Goal: Transaction & Acquisition: Purchase product/service

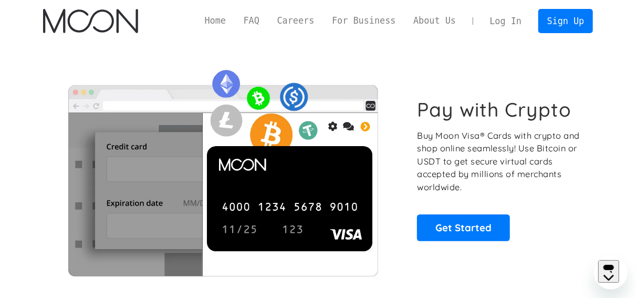
click at [520, 27] on link "Log In" at bounding box center [505, 20] width 49 height 23
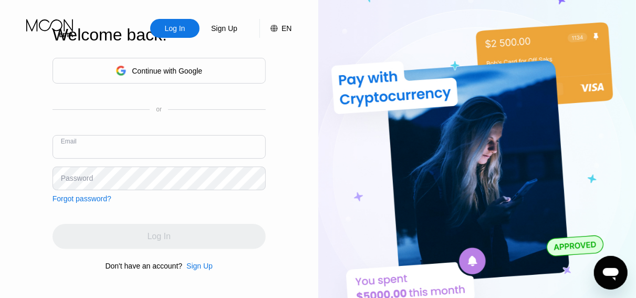
click at [147, 147] on input "text" at bounding box center [159, 147] width 213 height 24
type input "[PERSON_NAME][EMAIL_ADDRESS][DOMAIN_NAME]"
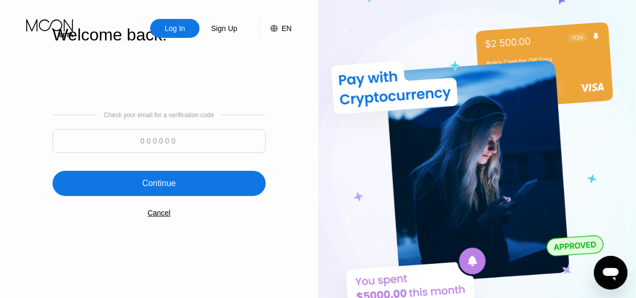
click at [209, 144] on input at bounding box center [159, 141] width 213 height 24
paste input "410719"
type input "410719"
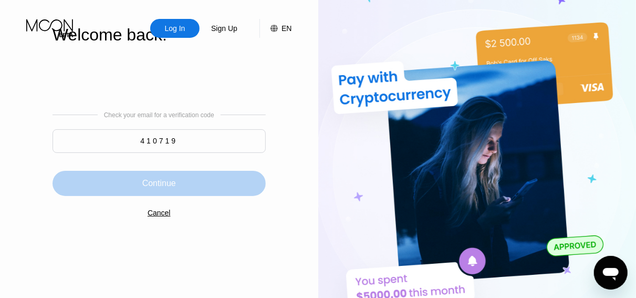
click at [185, 184] on div "Continue" at bounding box center [159, 183] width 213 height 25
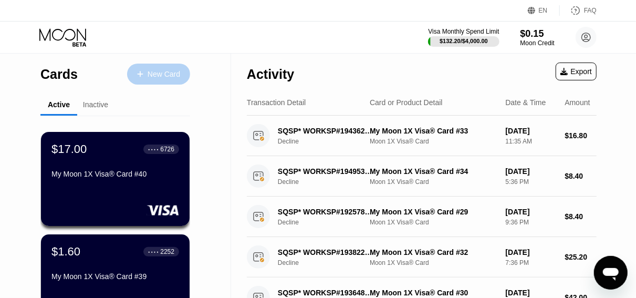
click at [153, 77] on div "New Card" at bounding box center [164, 74] width 33 height 9
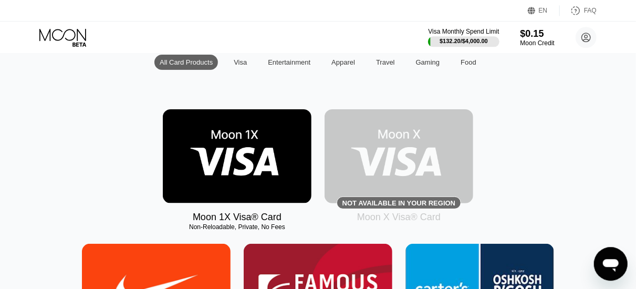
scroll to position [113, 0]
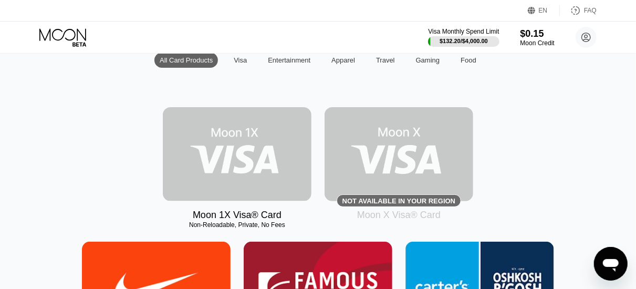
click at [260, 171] on img at bounding box center [237, 154] width 149 height 94
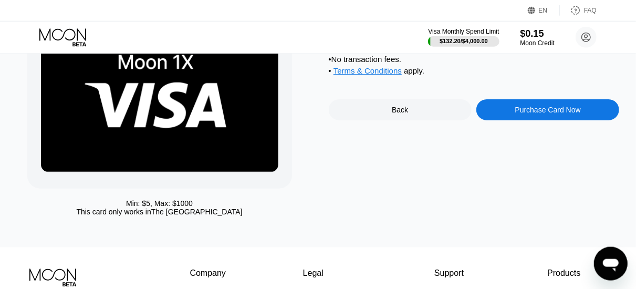
scroll to position [87, 0]
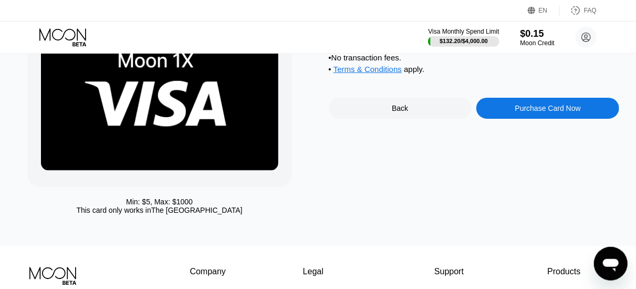
click at [549, 112] on div "Purchase Card Now" at bounding box center [548, 108] width 66 height 8
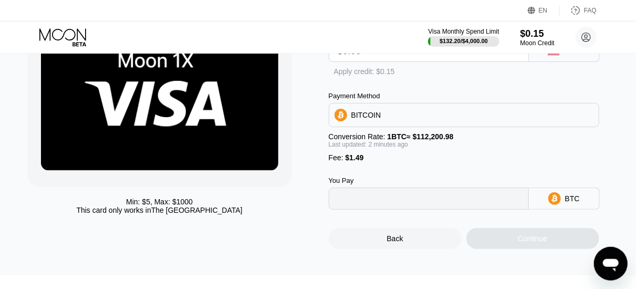
type input "0"
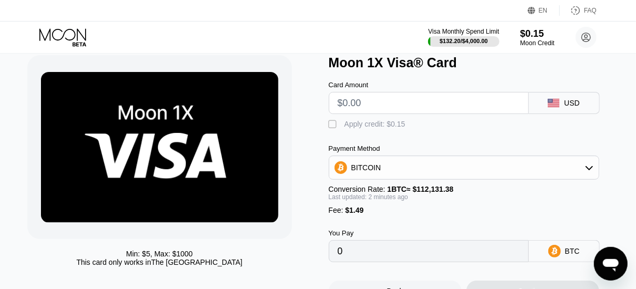
scroll to position [35, 0]
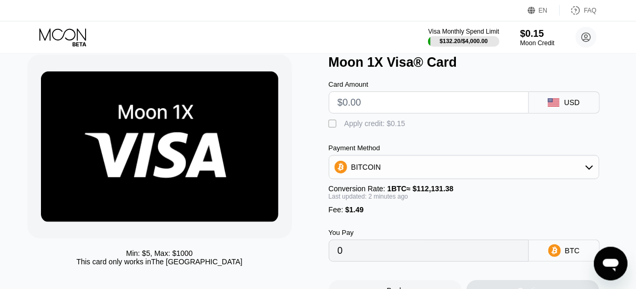
click at [376, 179] on div "BITCOIN" at bounding box center [464, 167] width 271 height 24
click at [384, 178] on div "BITCOIN" at bounding box center [464, 167] width 270 height 21
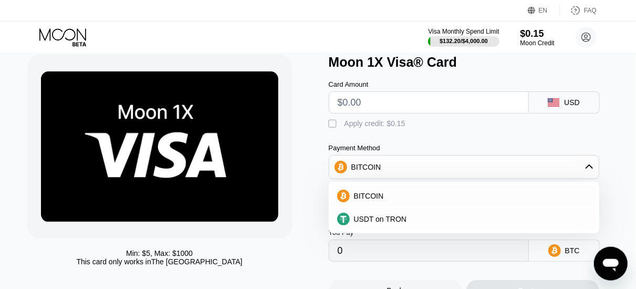
click at [413, 113] on input "text" at bounding box center [429, 102] width 182 height 21
type input "$9"
type input "0.00009356"
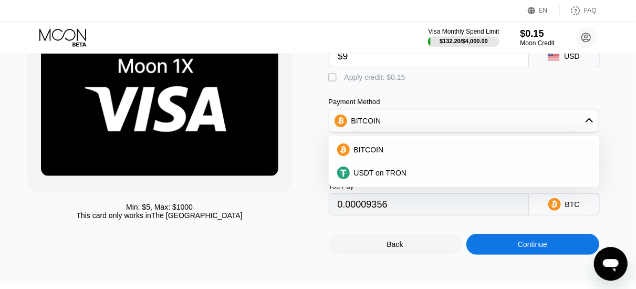
scroll to position [83, 0]
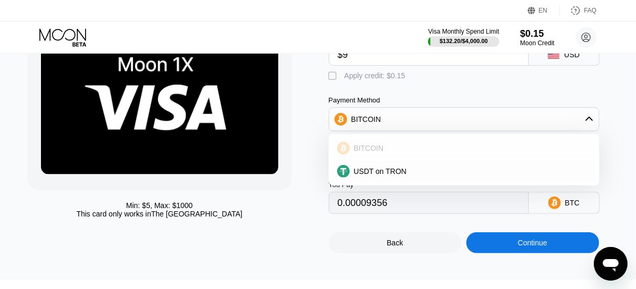
type input "$9"
click at [375, 152] on span "BITCOIN" at bounding box center [369, 148] width 30 height 8
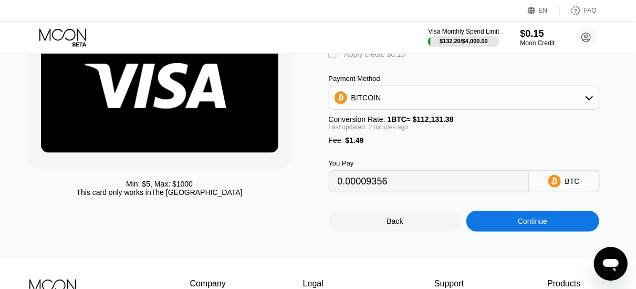
scroll to position [106, 0]
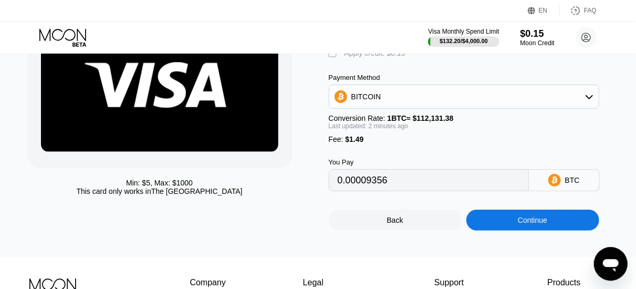
click at [522, 231] on div "Continue" at bounding box center [533, 220] width 133 height 21
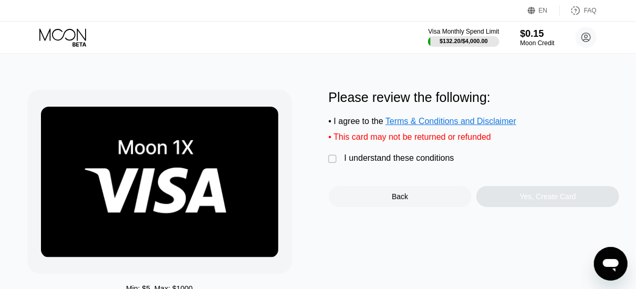
click at [390, 161] on div "I understand these conditions" at bounding box center [400, 157] width 110 height 9
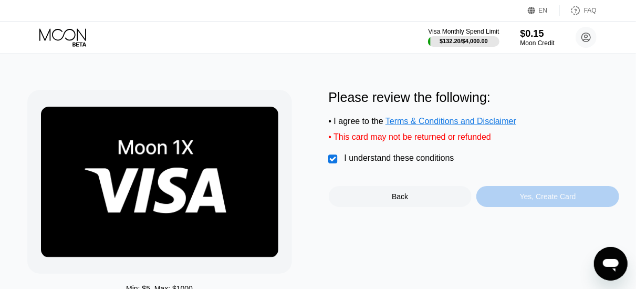
click at [533, 201] on div "Yes, Create Card" at bounding box center [548, 196] width 56 height 8
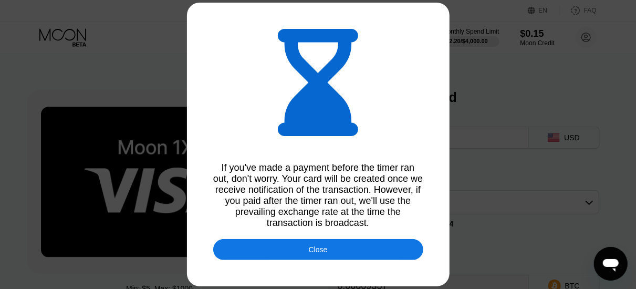
type input "0.00009357"
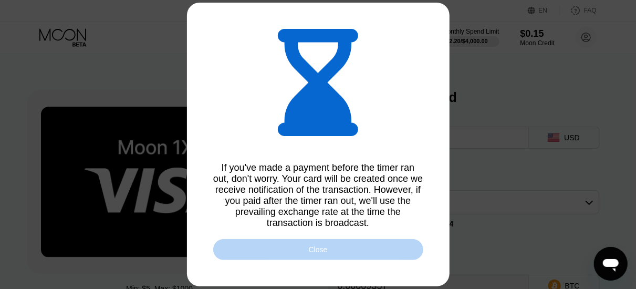
click at [323, 252] on div "Close" at bounding box center [318, 249] width 19 height 8
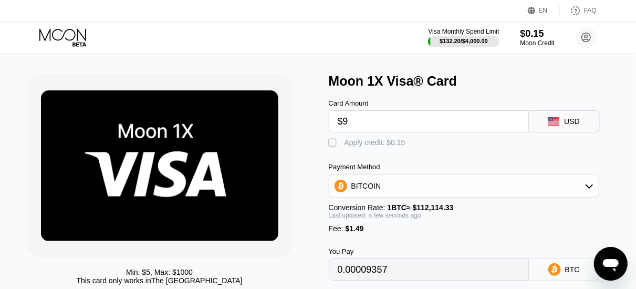
scroll to position [11, 0]
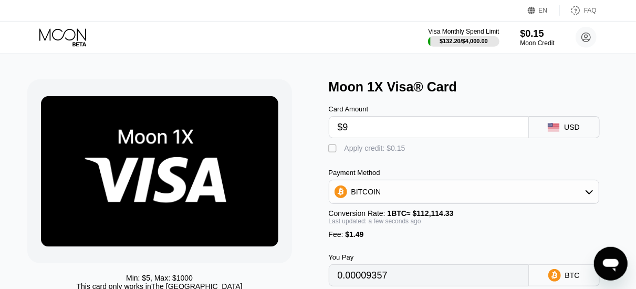
click at [378, 129] on input "$9" at bounding box center [429, 127] width 182 height 21
type input "$14"
type input "0.00013817"
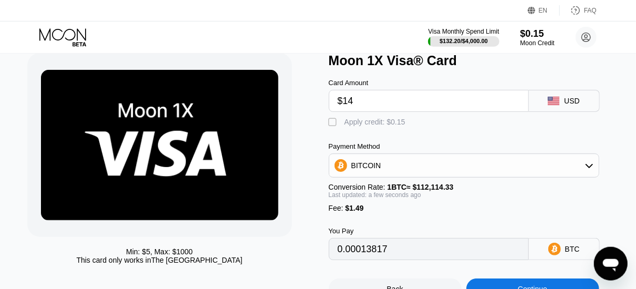
scroll to position [36, 0]
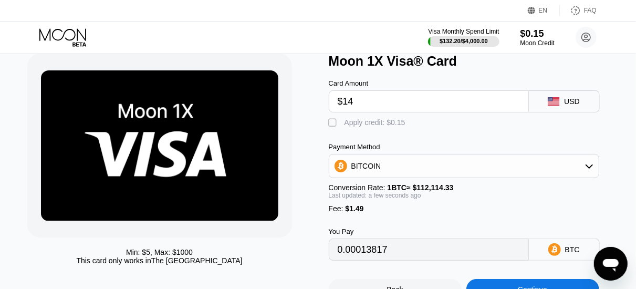
type input "$14"
type input "0.00013807"
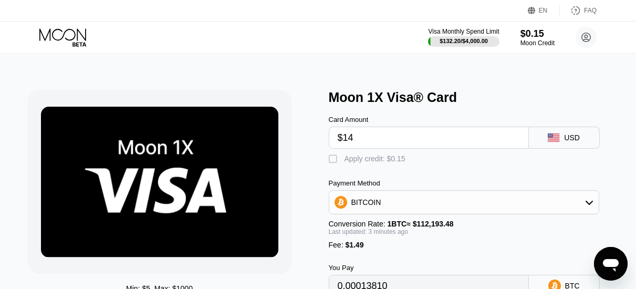
type input "0.00013810"
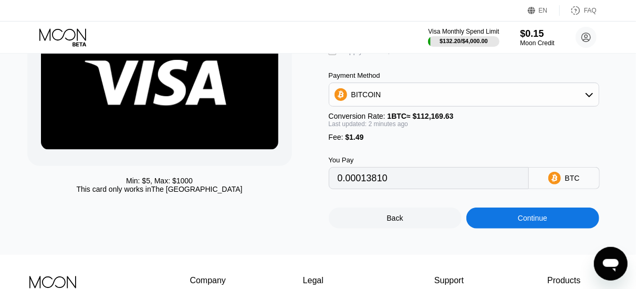
scroll to position [109, 0]
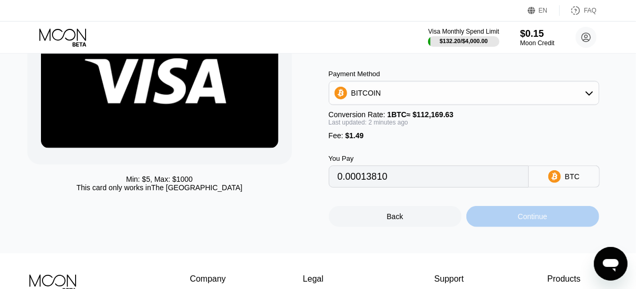
click at [528, 221] on div "Continue" at bounding box center [532, 216] width 29 height 8
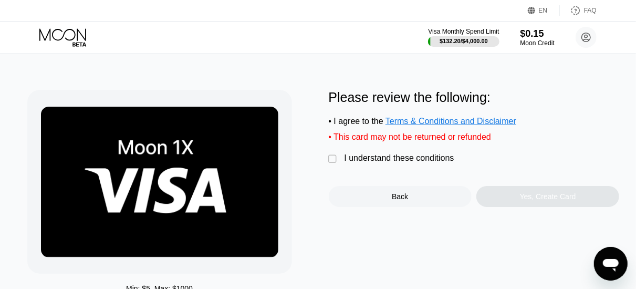
click at [429, 161] on div "I understand these conditions" at bounding box center [400, 157] width 110 height 9
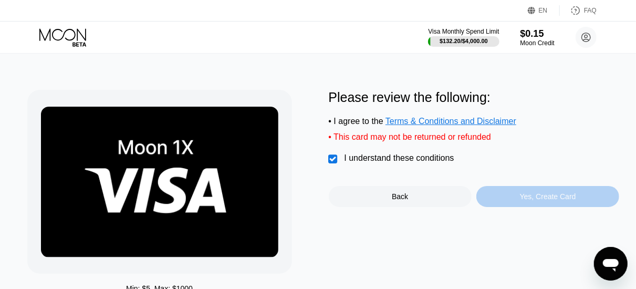
click at [526, 201] on div "Yes, Create Card" at bounding box center [548, 196] width 56 height 8
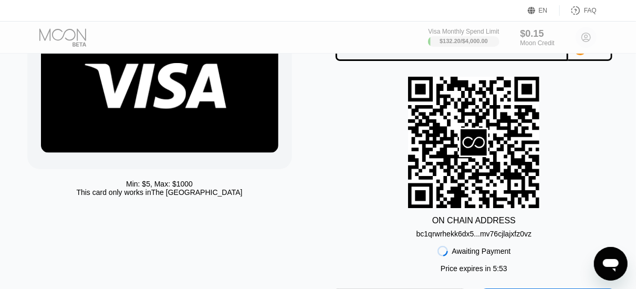
scroll to position [106, 0]
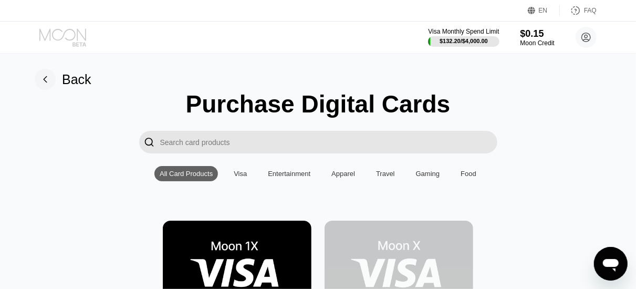
click at [70, 36] on icon at bounding box center [63, 37] width 49 height 18
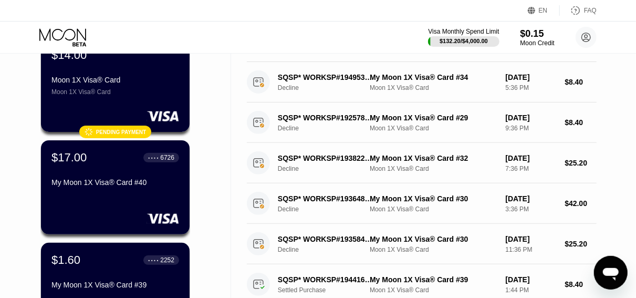
scroll to position [98, 0]
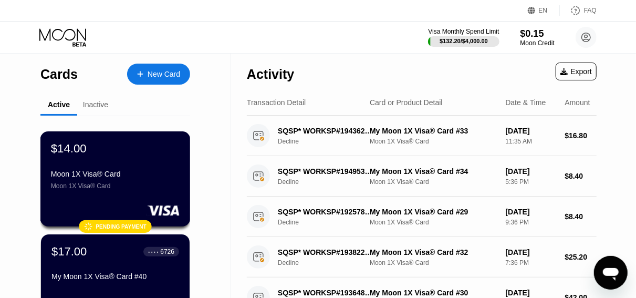
click at [117, 175] on div "Moon 1X Visa® Card" at bounding box center [115, 174] width 129 height 8
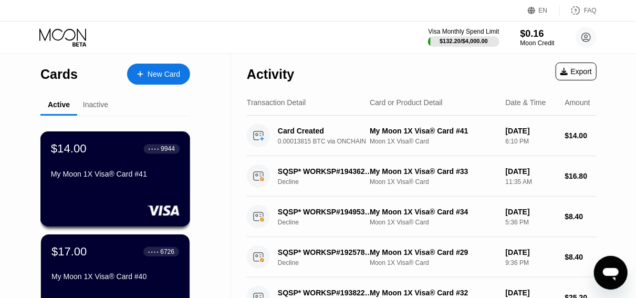
click at [112, 178] on div "My Moon 1X Visa® Card #41" at bounding box center [115, 174] width 129 height 8
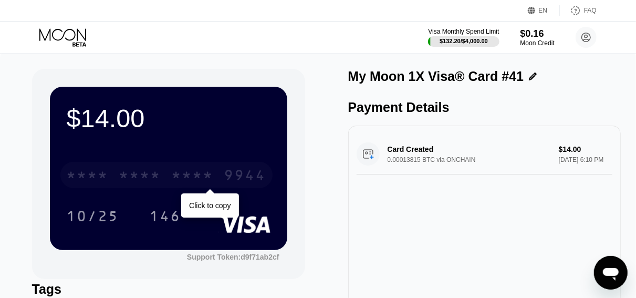
click at [203, 175] on div "* * * *" at bounding box center [193, 176] width 42 height 17
click at [213, 174] on div "2810" at bounding box center [193, 176] width 42 height 17
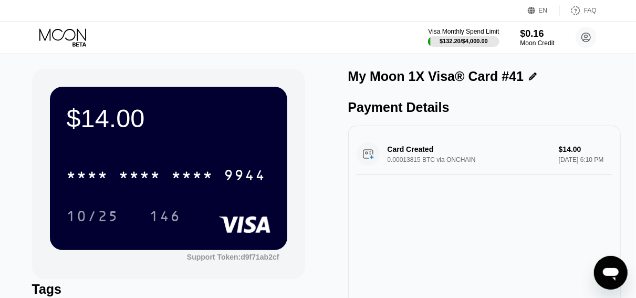
click at [71, 37] on icon at bounding box center [63, 37] width 49 height 18
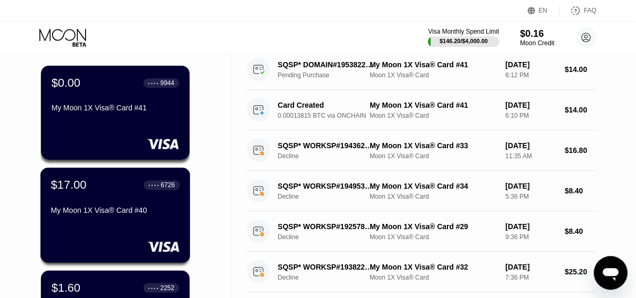
scroll to position [67, 0]
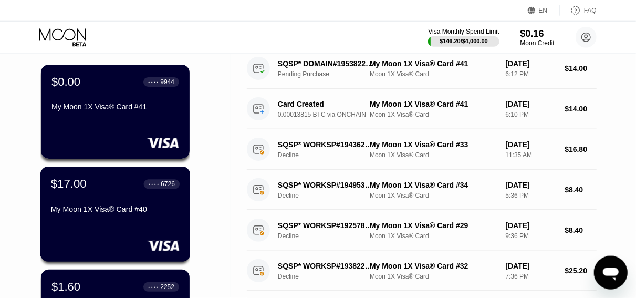
click at [86, 197] on div "$17.00 ● ● ● ● 6726 My Moon 1X Visa® Card #40" at bounding box center [115, 197] width 129 height 40
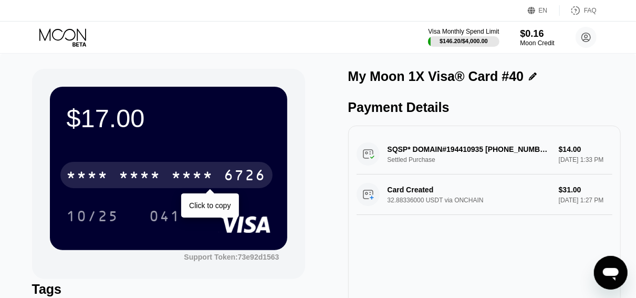
click at [171, 175] on div "* * * * * * * * * * * * 6726" at bounding box center [166, 175] width 212 height 26
